Goal: Transaction & Acquisition: Purchase product/service

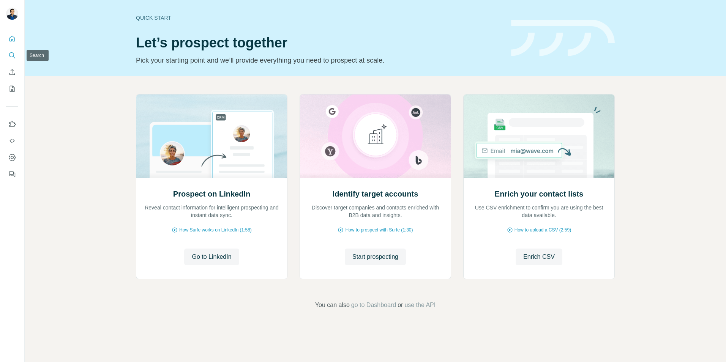
click at [8, 54] on button "Search" at bounding box center [12, 56] width 12 height 14
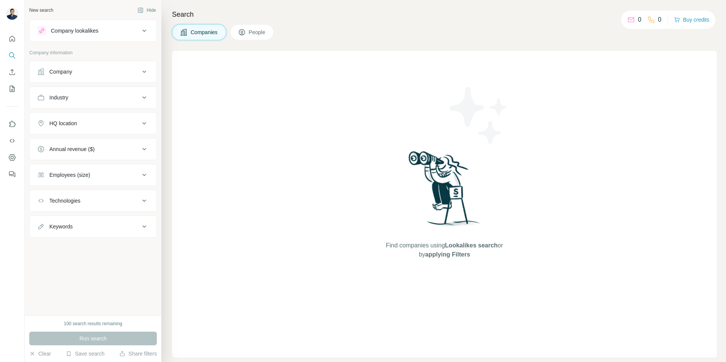
click at [251, 33] on span "People" at bounding box center [257, 32] width 17 height 8
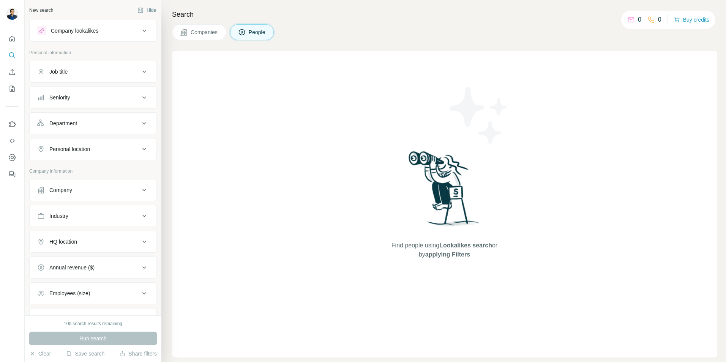
click at [71, 124] on div "Department" at bounding box center [63, 124] width 28 height 8
click at [69, 143] on input at bounding box center [89, 142] width 94 height 8
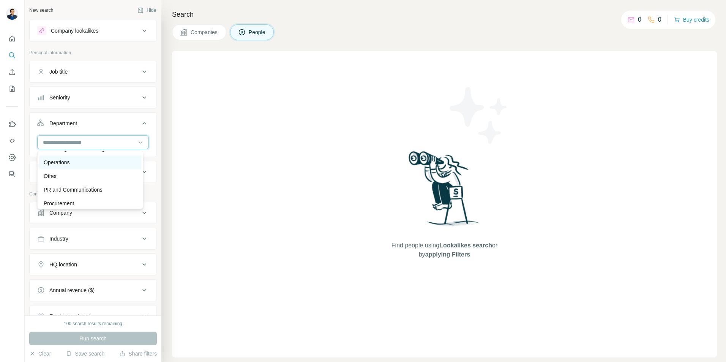
scroll to position [190, 0]
click at [65, 202] on p "Procurement" at bounding box center [59, 202] width 30 height 8
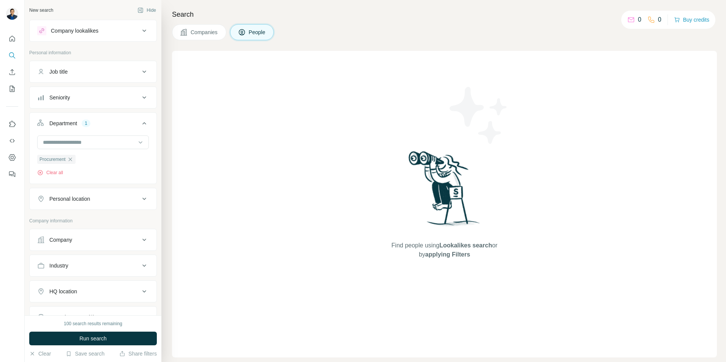
click at [85, 202] on div "Personal location" at bounding box center [69, 199] width 41 height 8
click at [63, 222] on input "text" at bounding box center [93, 218] width 112 height 14
type input "******"
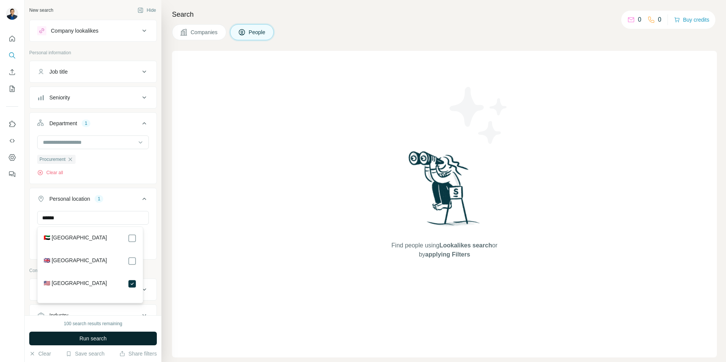
click at [102, 340] on span "Run search" at bounding box center [92, 339] width 27 height 8
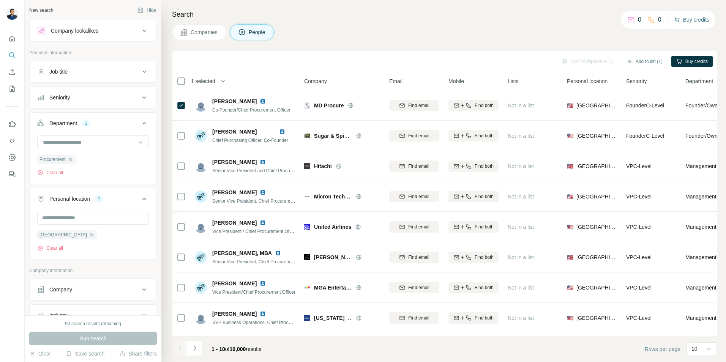
click at [697, 20] on button "Buy credits" at bounding box center [691, 19] width 35 height 11
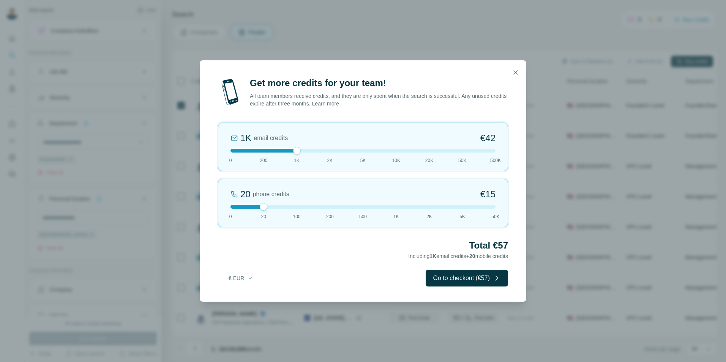
drag, startPoint x: 263, startPoint y: 152, endPoint x: 296, endPoint y: 151, distance: 33.4
click at [296, 151] on div at bounding box center [297, 151] width 8 height 8
drag, startPoint x: 264, startPoint y: 206, endPoint x: 289, endPoint y: 203, distance: 25.5
click at [289, 203] on div "100 phone credits €[PHONE_NUMBER] 1K 2K 5K 50K" at bounding box center [363, 203] width 290 height 49
drag, startPoint x: 298, startPoint y: 150, endPoint x: 271, endPoint y: 151, distance: 26.6
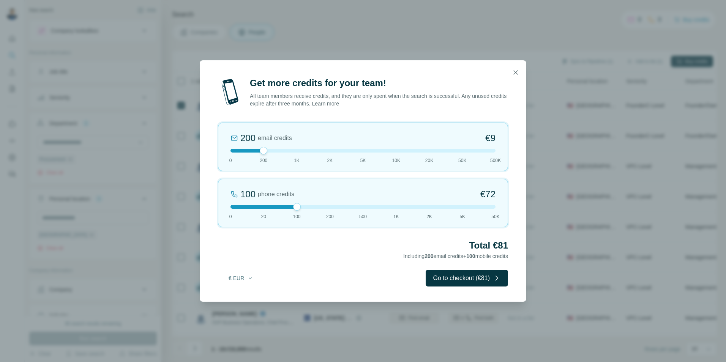
click at [271, 151] on div at bounding box center [362, 151] width 265 height 4
drag, startPoint x: 296, startPoint y: 209, endPoint x: 263, endPoint y: 210, distance: 32.7
click at [263, 210] on div at bounding box center [264, 207] width 8 height 8
drag, startPoint x: 263, startPoint y: 209, endPoint x: 287, endPoint y: 209, distance: 24.3
click at [287, 209] on div "100 phone credits €[PHONE_NUMBER] 1K 2K 5K 50K" at bounding box center [363, 203] width 290 height 49
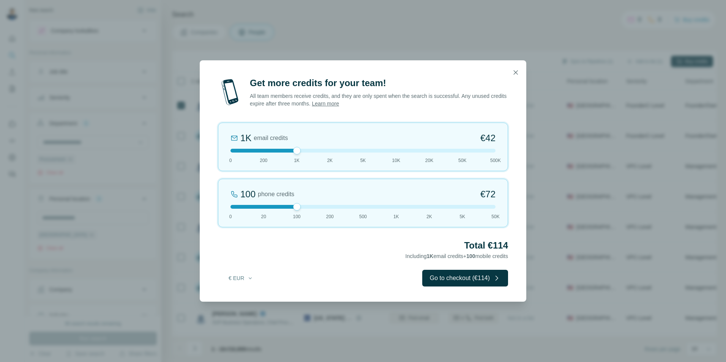
drag, startPoint x: 263, startPoint y: 151, endPoint x: 281, endPoint y: 153, distance: 18.4
click at [281, 153] on div "1K email credits €42 0 200 1K 2K 5K 10K 20K 50K 500K" at bounding box center [363, 147] width 290 height 49
click at [249, 279] on icon "button" at bounding box center [250, 278] width 6 height 6
click at [242, 296] on div "$ USD" at bounding box center [256, 296] width 64 height 8
click at [284, 241] on h2 "Total $114" at bounding box center [363, 246] width 290 height 12
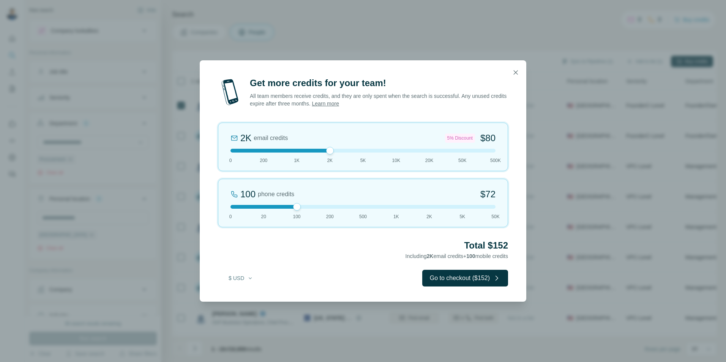
drag, startPoint x: 306, startPoint y: 152, endPoint x: 323, endPoint y: 152, distance: 17.1
click at [323, 152] on div at bounding box center [362, 151] width 265 height 4
drag, startPoint x: 299, startPoint y: 207, endPoint x: 320, endPoint y: 209, distance: 21.0
click at [320, 209] on div "200 phone credits 5% Discount $137 0 20 100 200 500 1K 2K 5K 50K" at bounding box center [363, 203] width 290 height 49
drag, startPoint x: 330, startPoint y: 153, endPoint x: 312, endPoint y: 154, distance: 18.6
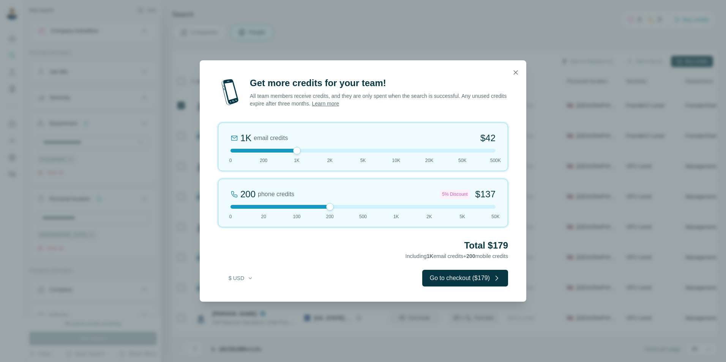
click at [312, 154] on div "1K email credits $42 0 200 1K 2K 5K 10K 20K 50K 500K" at bounding box center [363, 147] width 290 height 49
drag, startPoint x: 329, startPoint y: 208, endPoint x: 311, endPoint y: 206, distance: 18.3
click at [311, 206] on div at bounding box center [362, 207] width 265 height 4
click at [312, 236] on div "Get more credits for your team! All team members receive credits, and they are …" at bounding box center [363, 189] width 326 height 225
click at [518, 76] on button "button" at bounding box center [515, 72] width 15 height 15
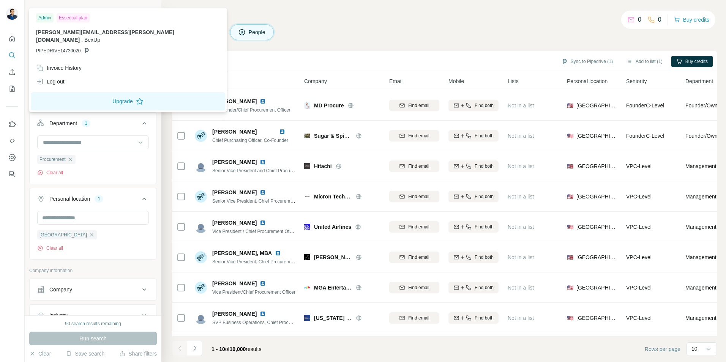
click at [13, 14] on img at bounding box center [12, 14] width 12 height 12
click at [12, 158] on icon "Dashboard" at bounding box center [12, 158] width 8 height 8
